Goal: Navigation & Orientation: Find specific page/section

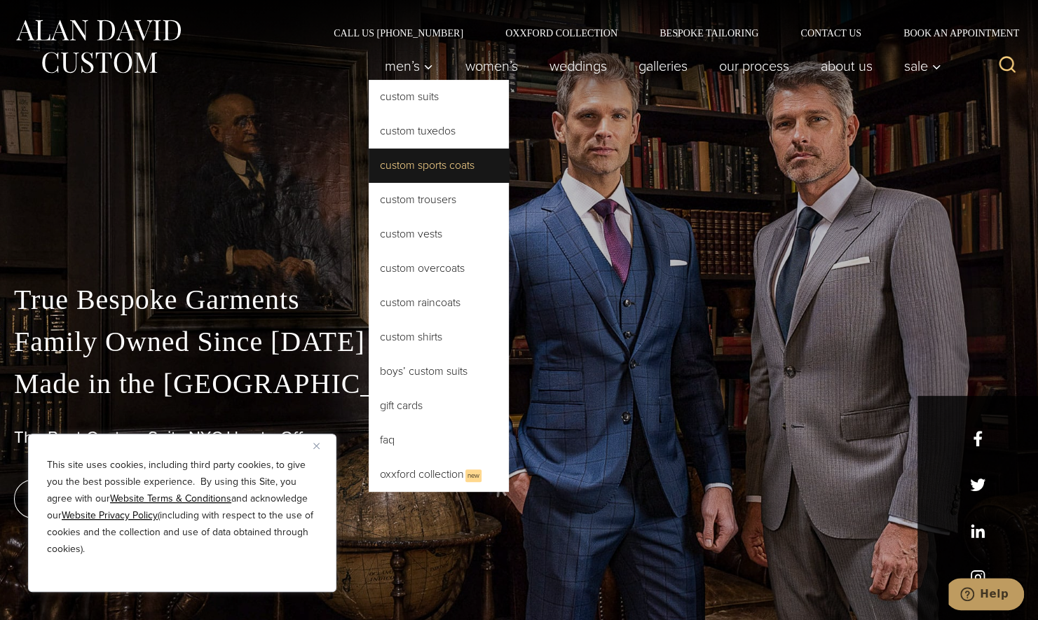
click at [419, 164] on link "Custom Sports Coats" at bounding box center [439, 166] width 140 height 34
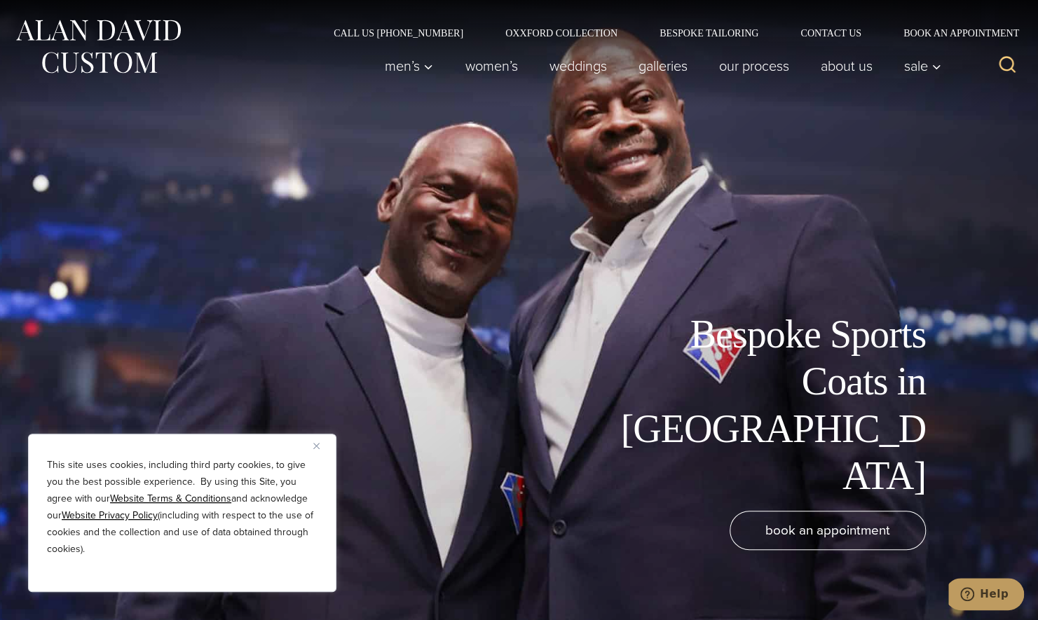
click at [315, 449] on img "Close" at bounding box center [316, 446] width 6 height 6
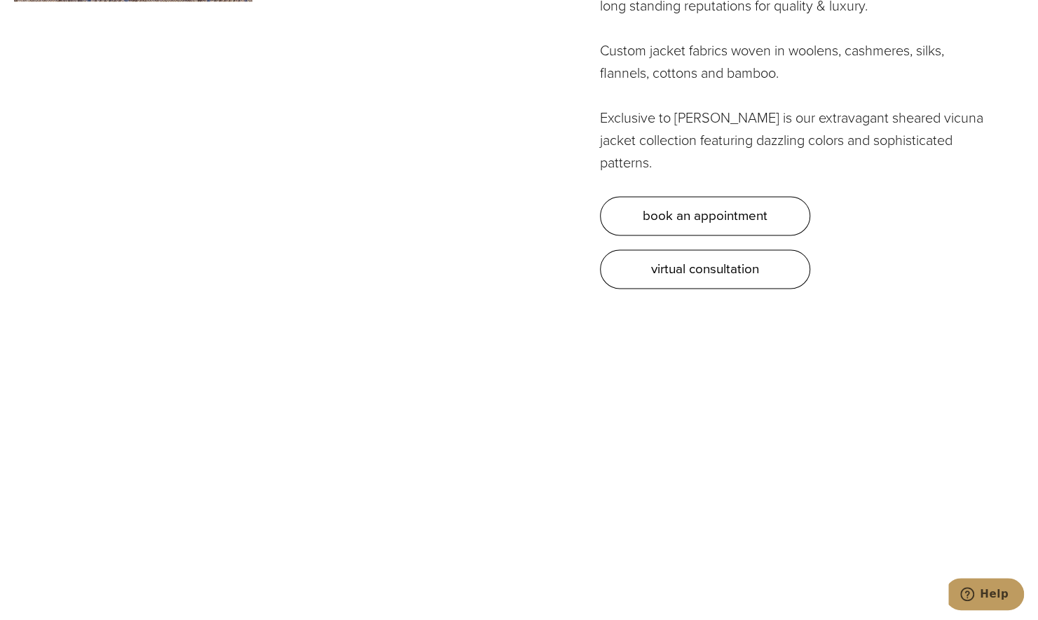
scroll to position [4525, 0]
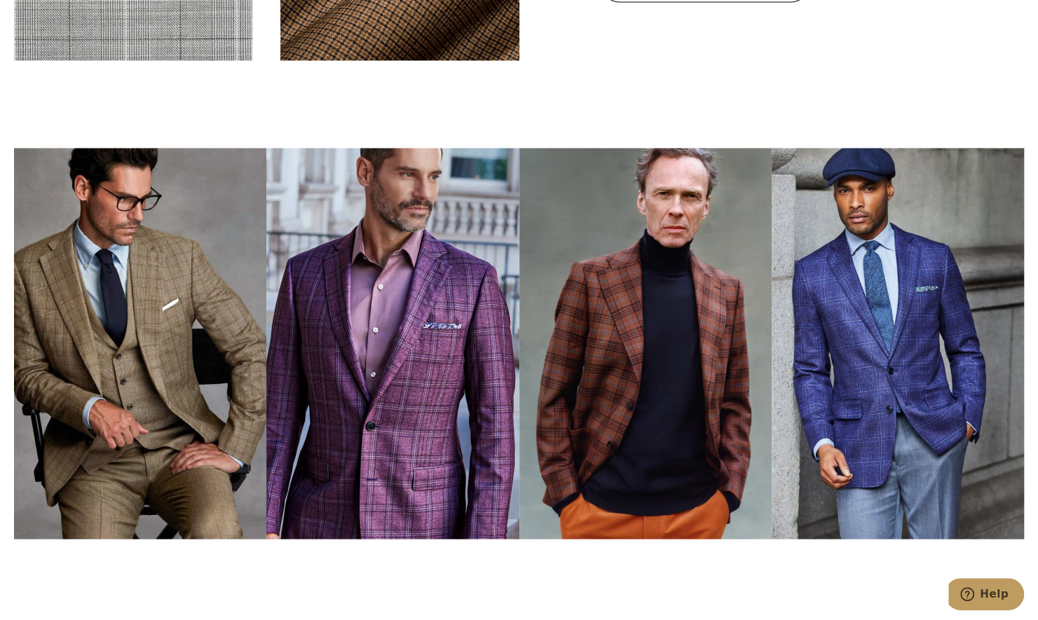
click at [859, 336] on img at bounding box center [898, 343] width 252 height 390
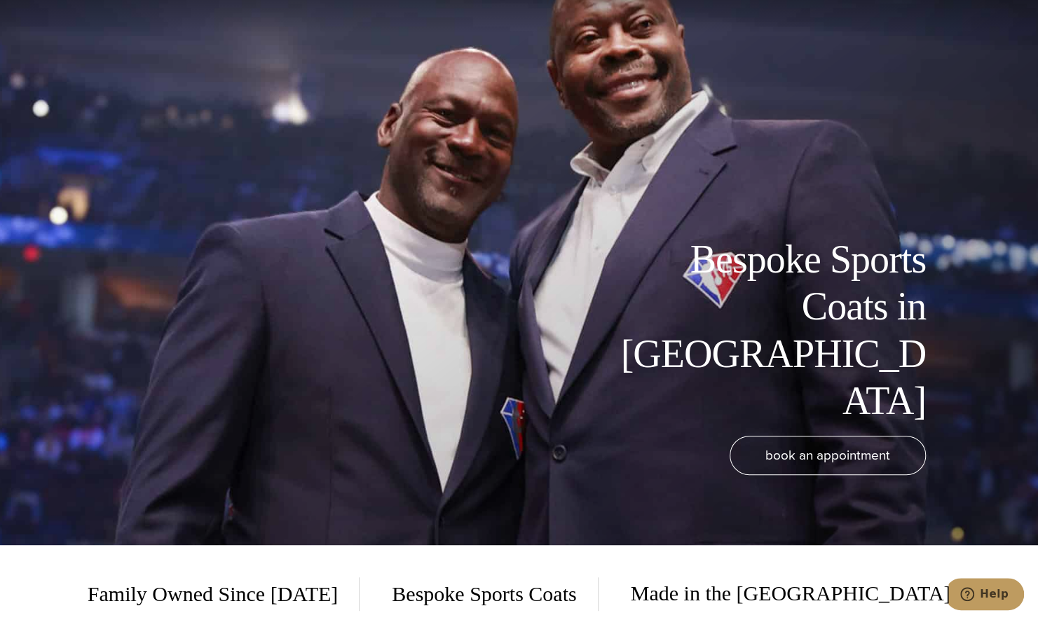
scroll to position [0, 0]
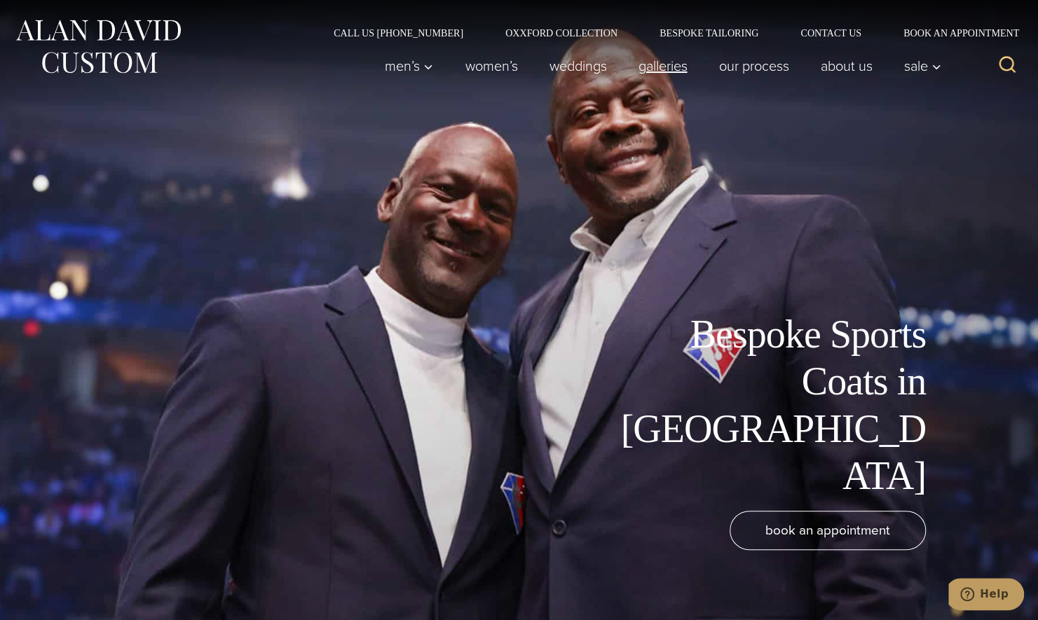
click at [669, 73] on link "Galleries" at bounding box center [662, 66] width 81 height 28
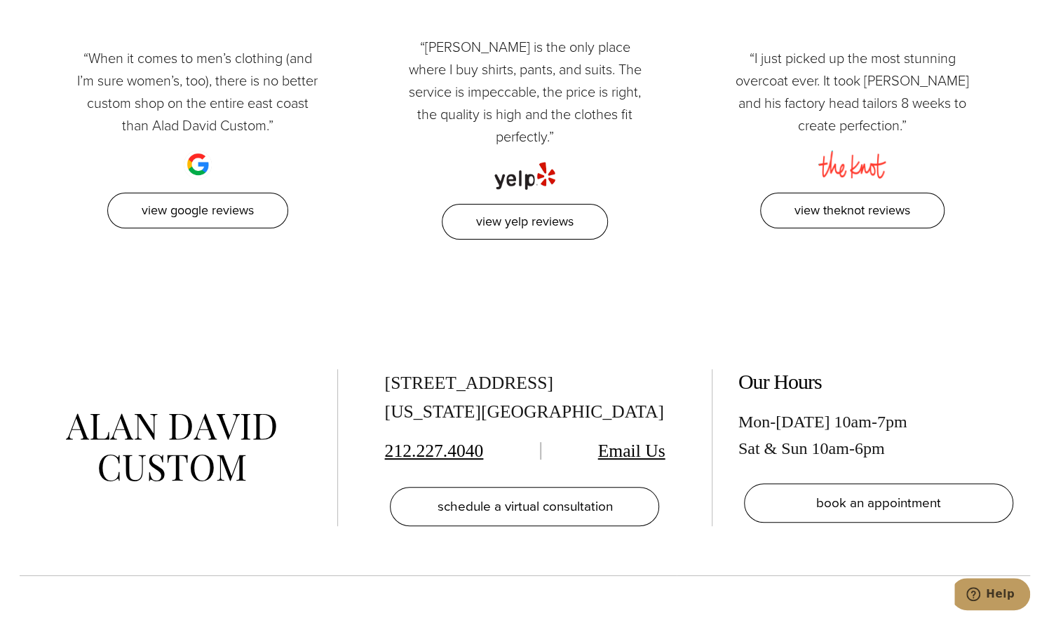
scroll to position [3307, 0]
